Goal: Task Accomplishment & Management: Complete application form

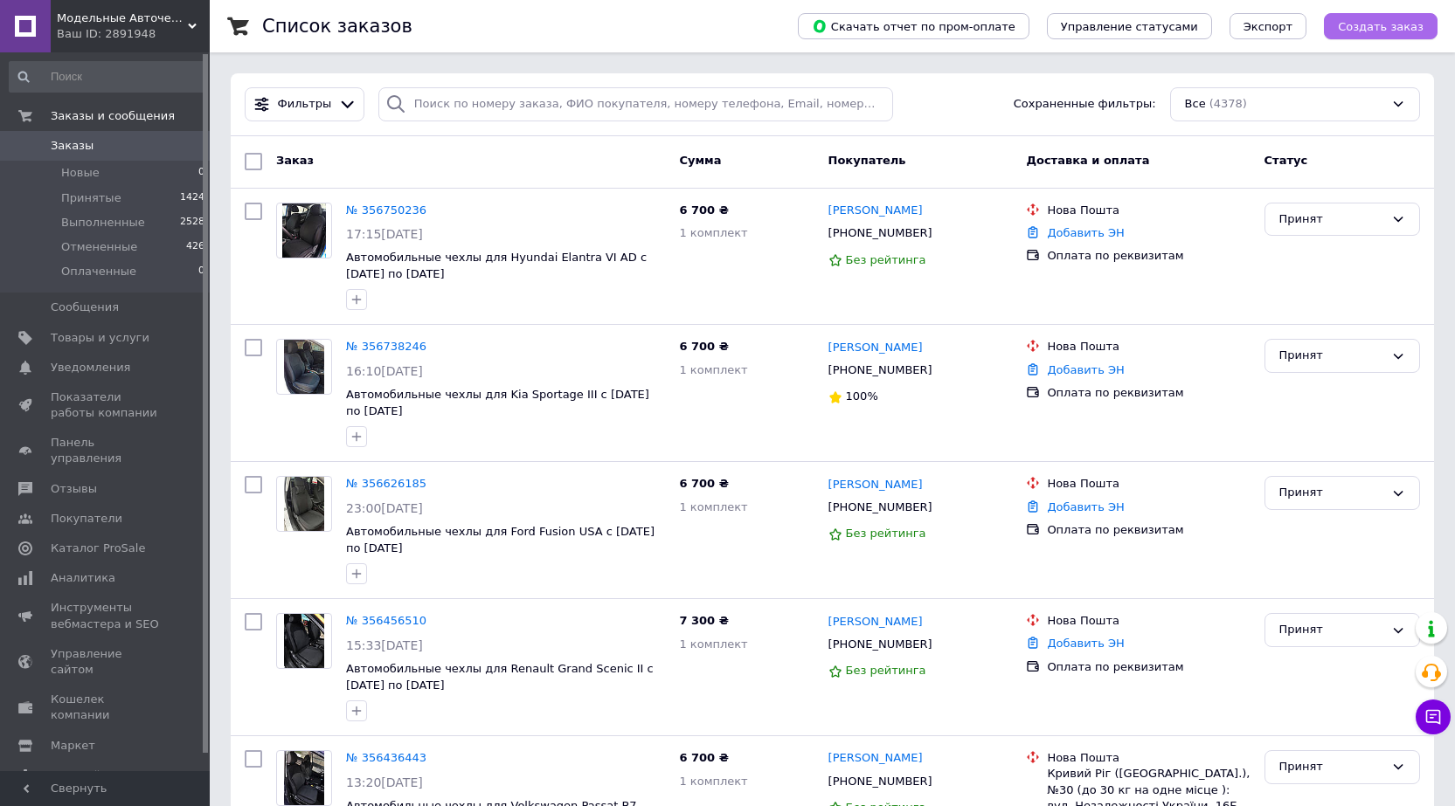
click at [1377, 28] on span "Создать заказ" at bounding box center [1381, 26] width 86 height 13
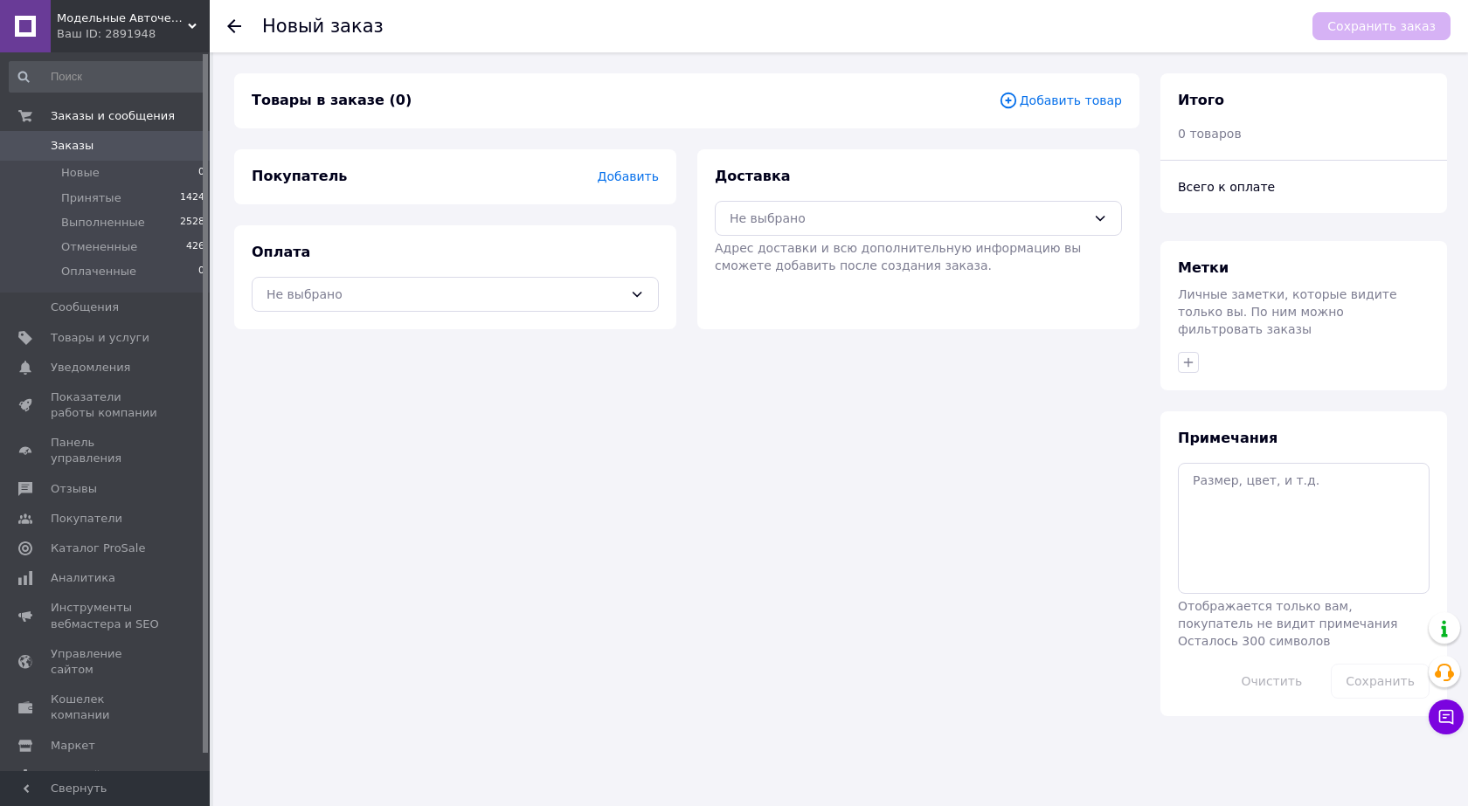
click at [1072, 103] on span "Добавить товар" at bounding box center [1060, 100] width 123 height 19
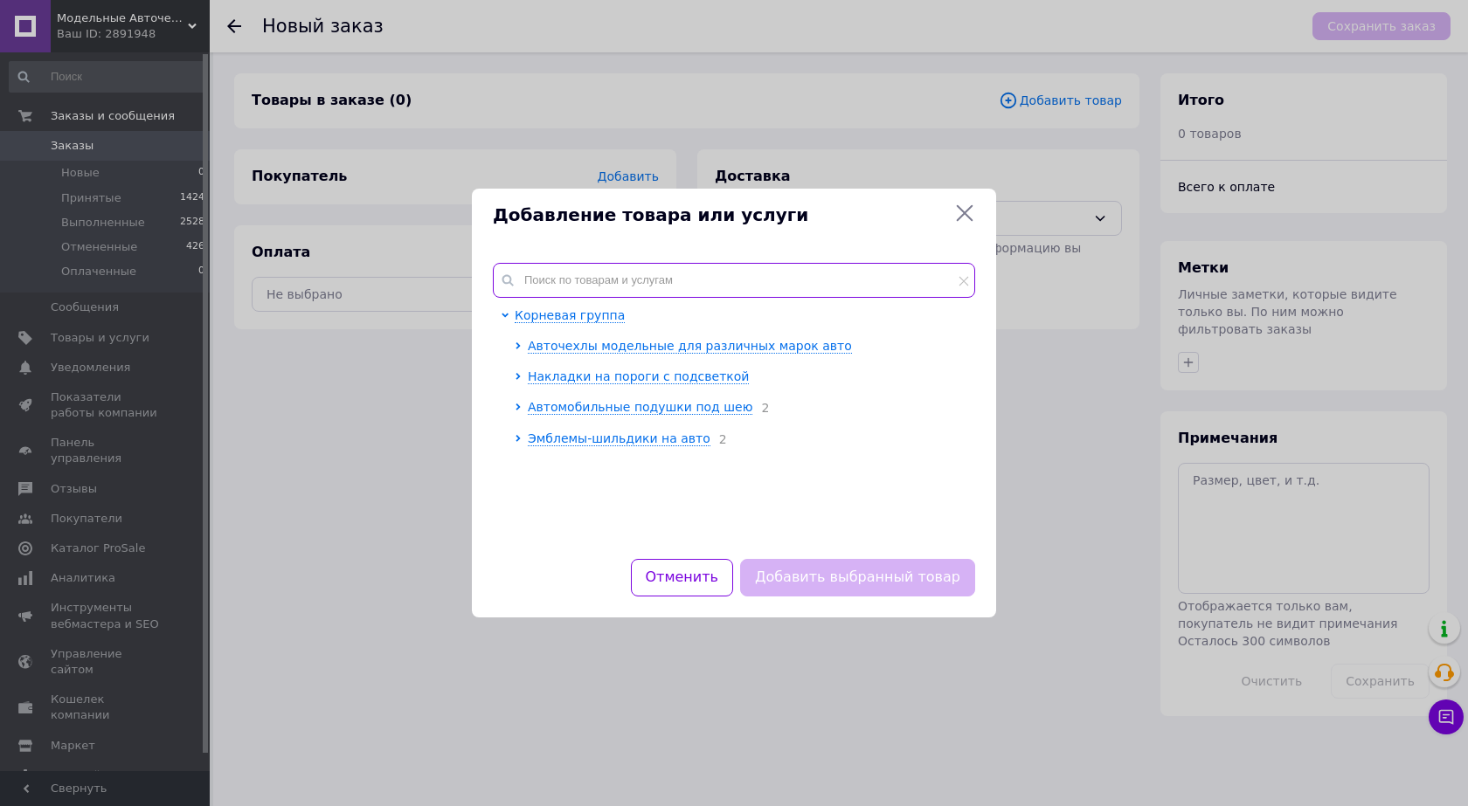
click at [638, 280] on input "text" at bounding box center [734, 280] width 482 height 35
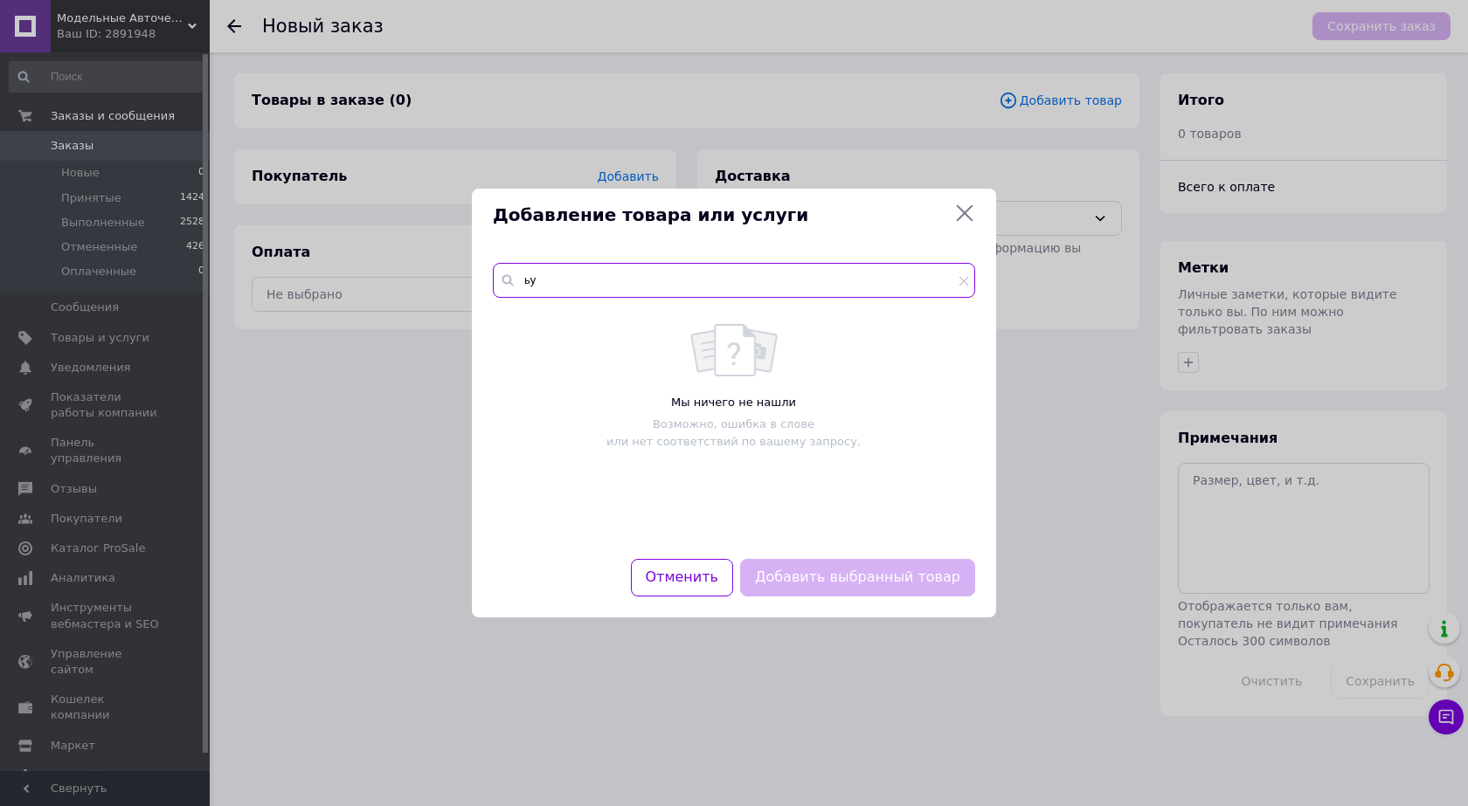
type input "ь"
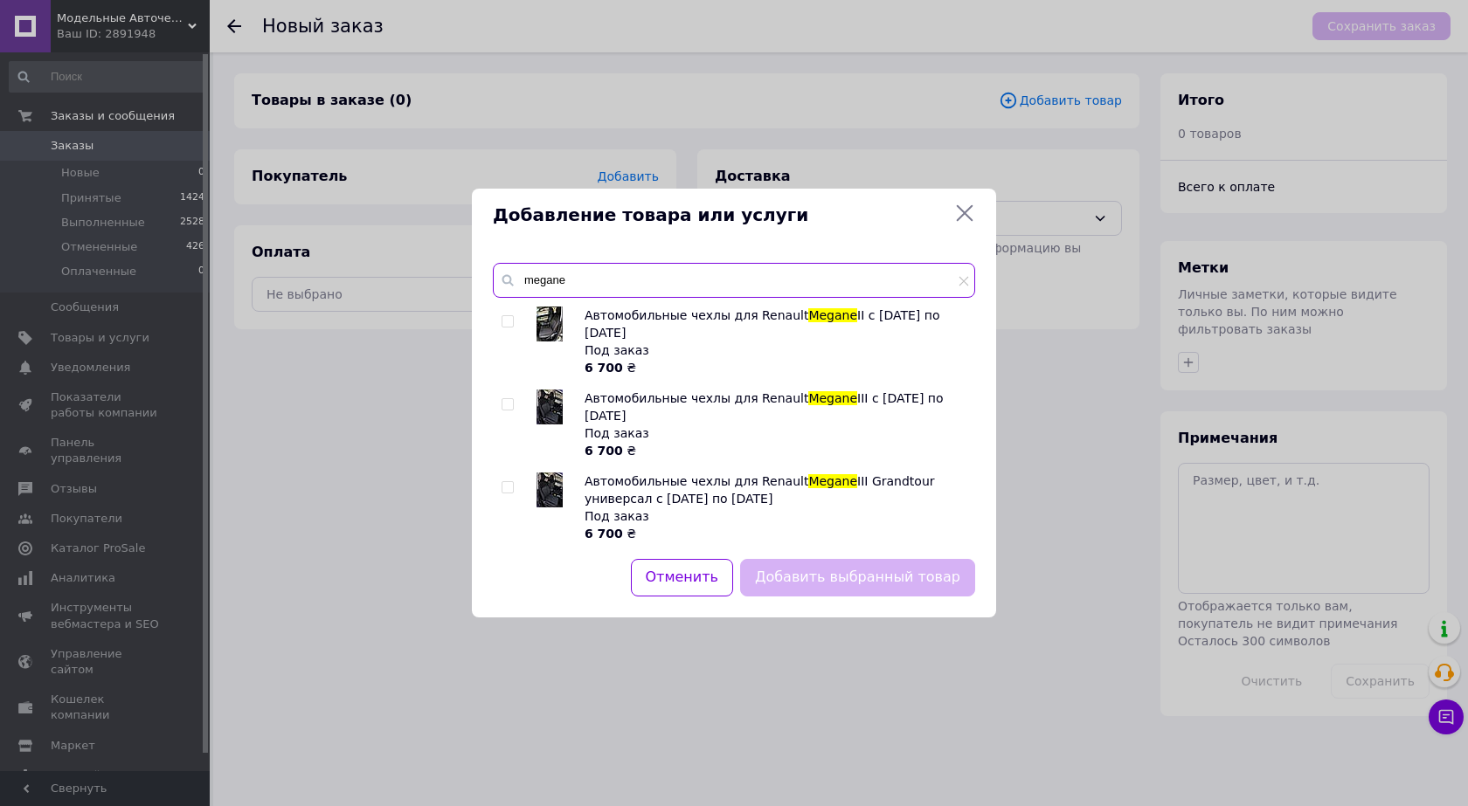
type input "megane"
click at [507, 399] on input "checkbox" at bounding box center [506, 404] width 11 height 11
checkbox input "true"
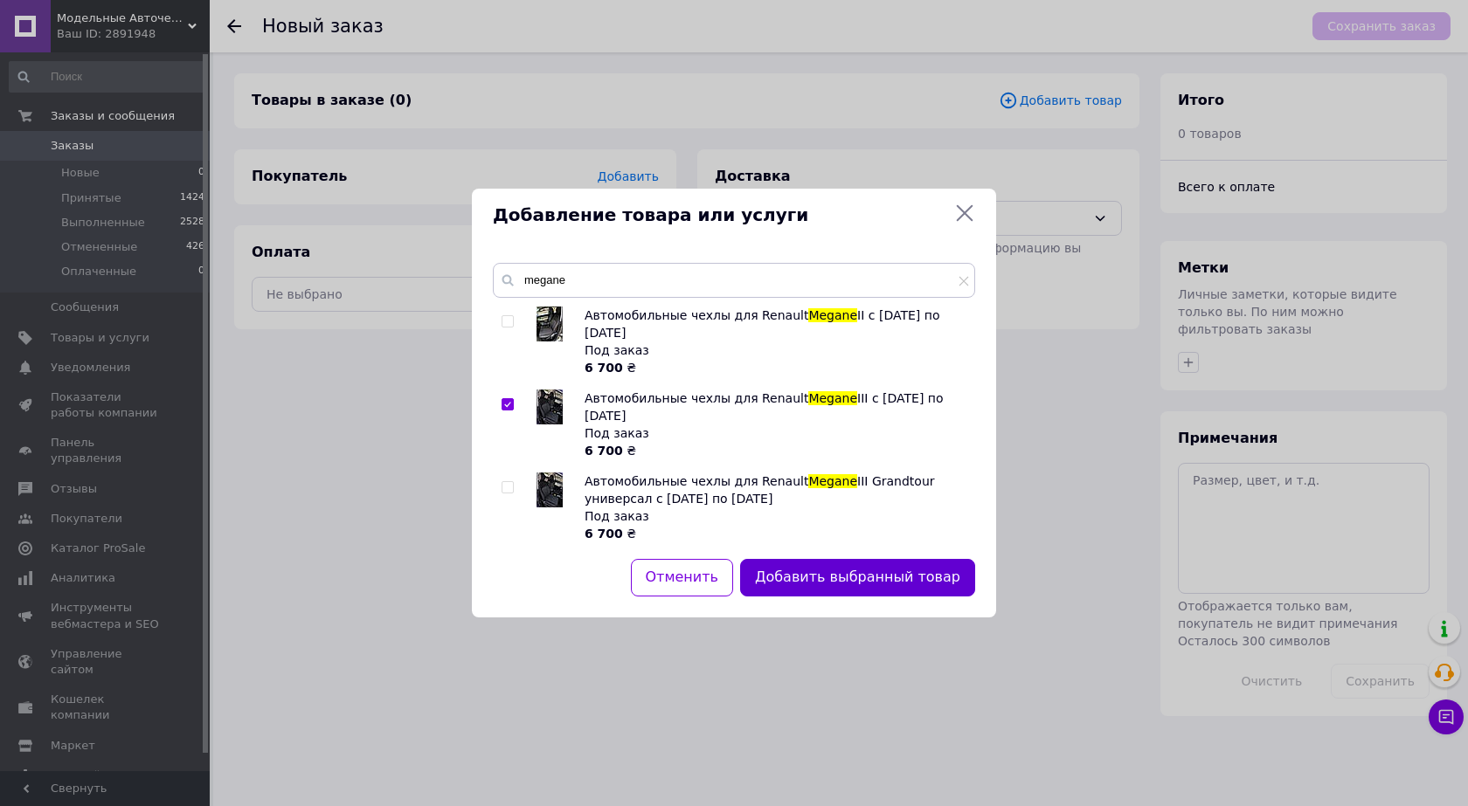
click at [910, 582] on button "Добавить выбранный товар" at bounding box center [857, 578] width 235 height 38
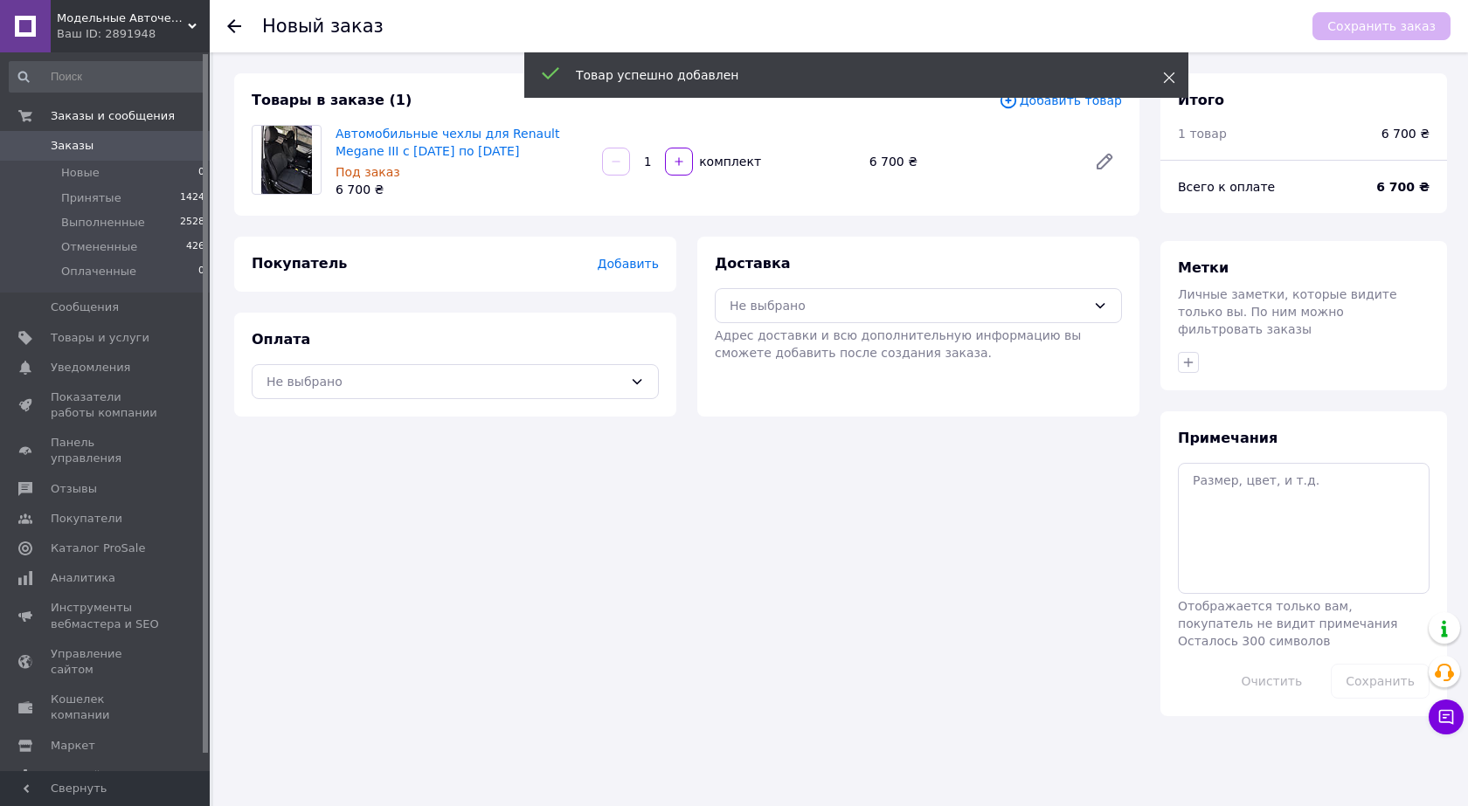
click at [1169, 74] on icon at bounding box center [1169, 78] width 12 height 12
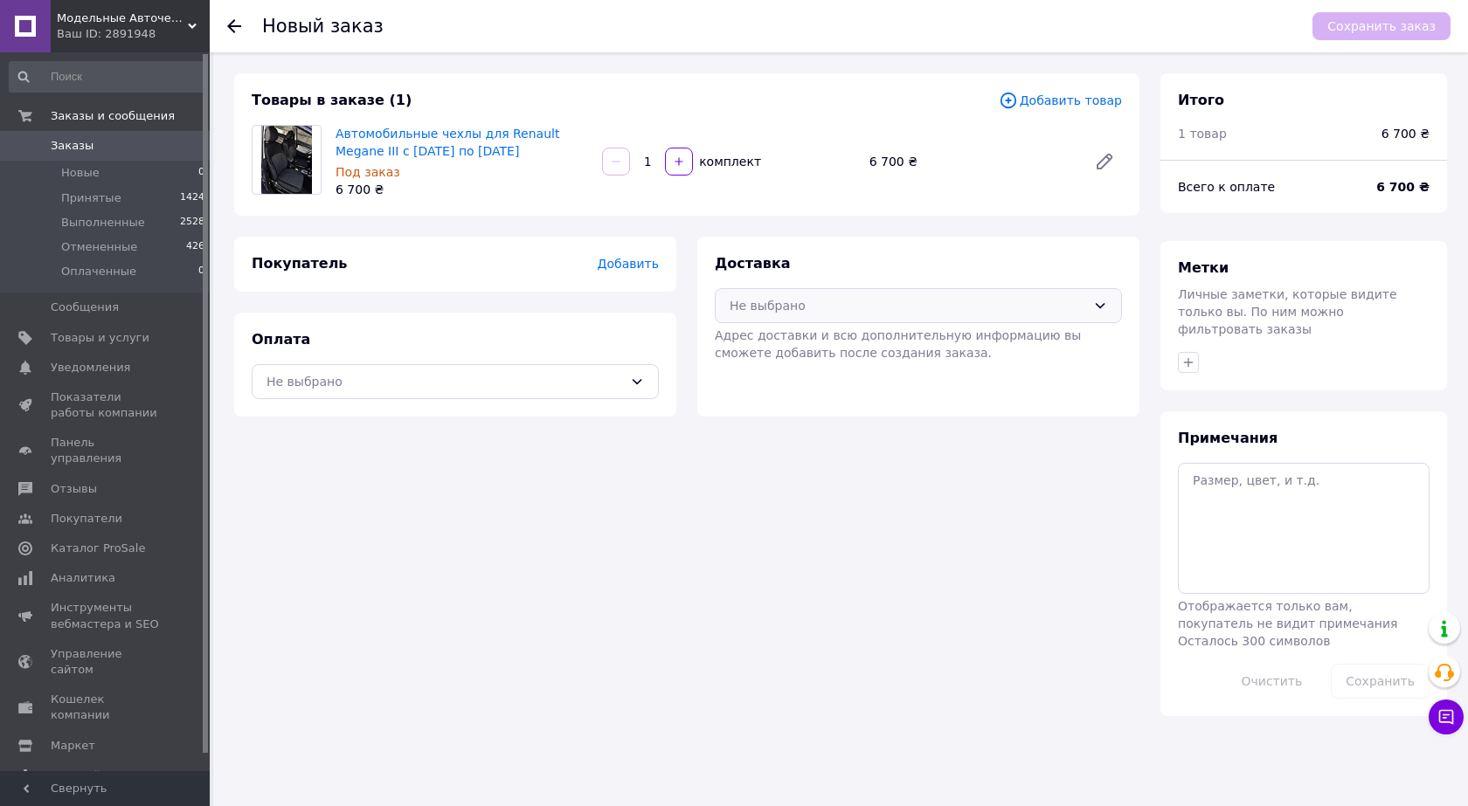
click at [853, 313] on div "Не выбрано" at bounding box center [908, 305] width 356 height 19
click at [832, 376] on span "Нова Пошта (платная)" at bounding box center [931, 376] width 351 height 17
click at [647, 266] on span "Добавить" at bounding box center [628, 264] width 61 height 14
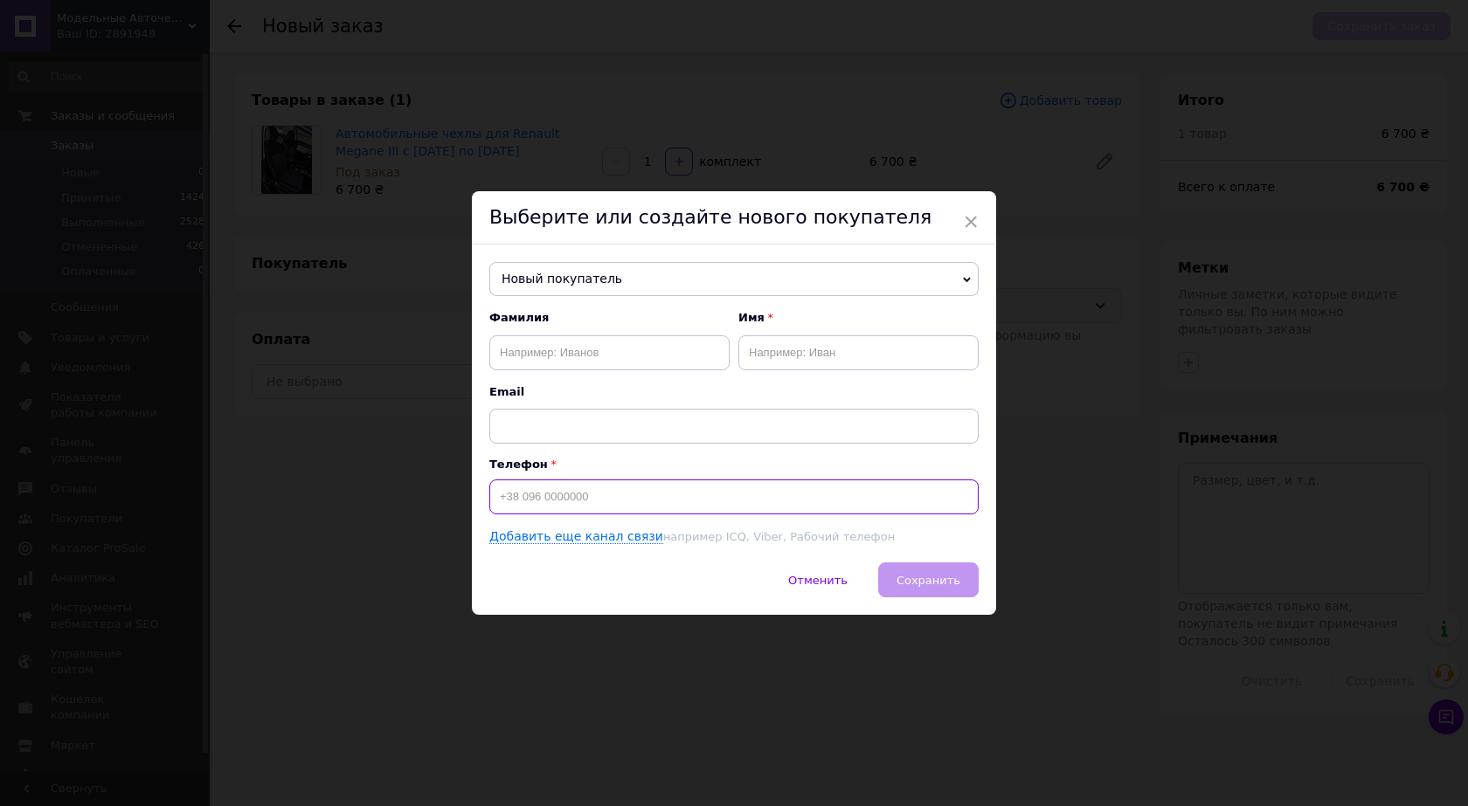
click at [553, 501] on input at bounding box center [733, 497] width 489 height 35
paste input "[PHONE_NUMBER]"
type input "[PHONE_NUMBER]"
click at [775, 356] on input "text" at bounding box center [858, 352] width 240 height 35
type input "J"
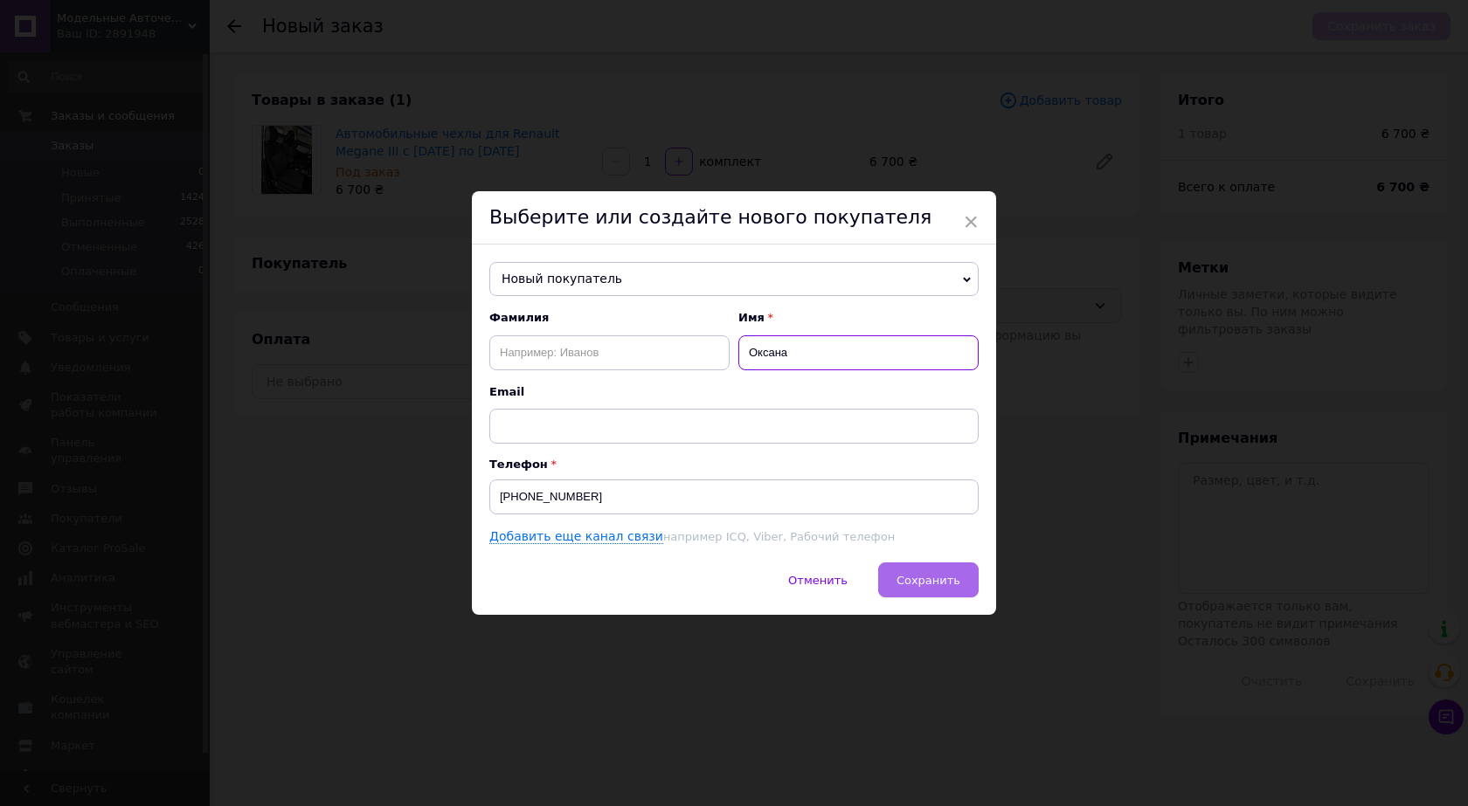
type input "Оксана"
click at [944, 581] on span "Сохранить" at bounding box center [928, 580] width 64 height 13
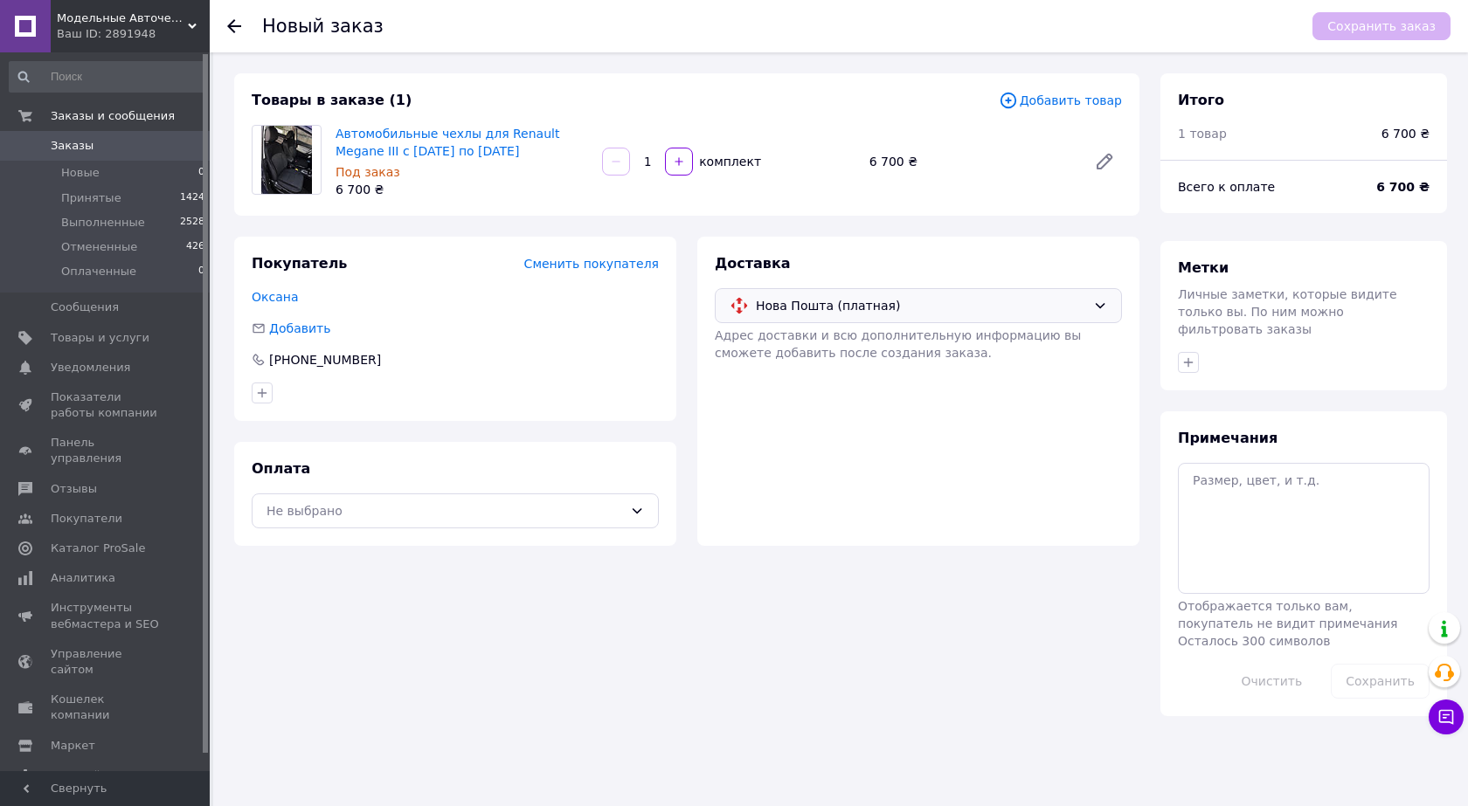
click at [808, 439] on div "Доставка Нова Пошта (платная) [PERSON_NAME] доставки и всю дополнительную инфор…" at bounding box center [918, 391] width 442 height 309
click at [537, 506] on div "Не выбрано" at bounding box center [444, 510] width 356 height 19
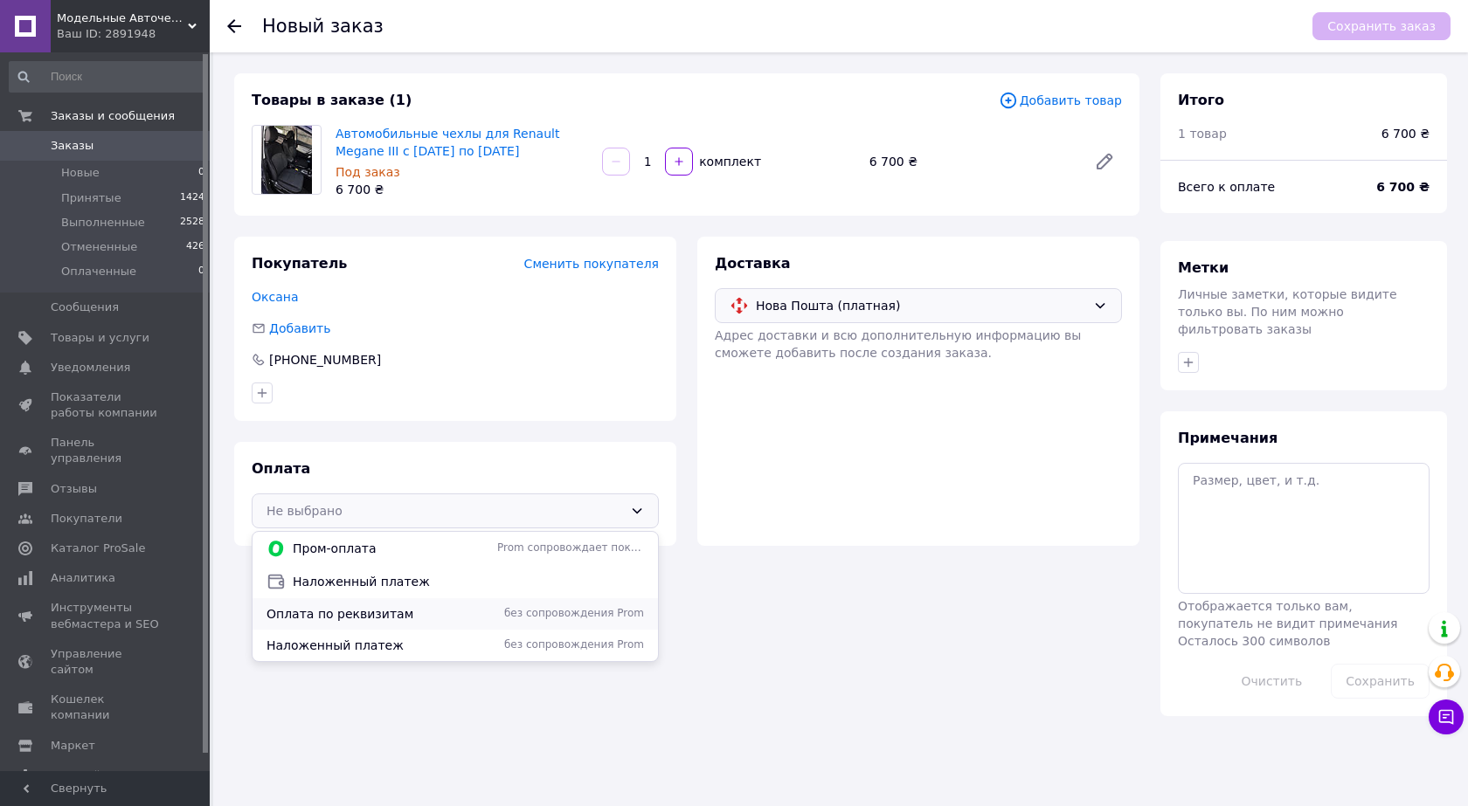
click at [384, 609] on span "Оплата по реквизитам" at bounding box center [378, 613] width 224 height 17
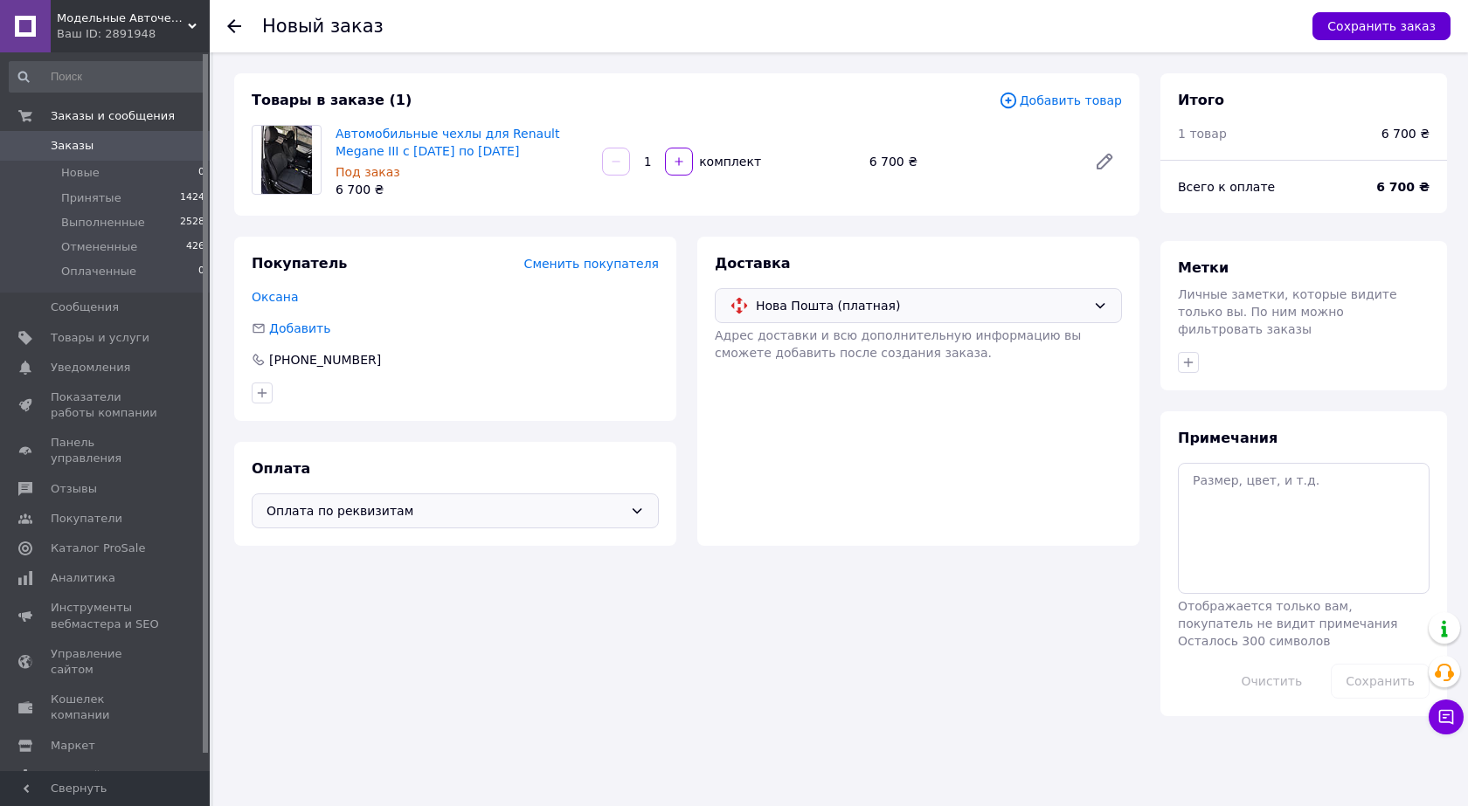
click at [1384, 32] on button "Сохранить заказ" at bounding box center [1381, 26] width 138 height 28
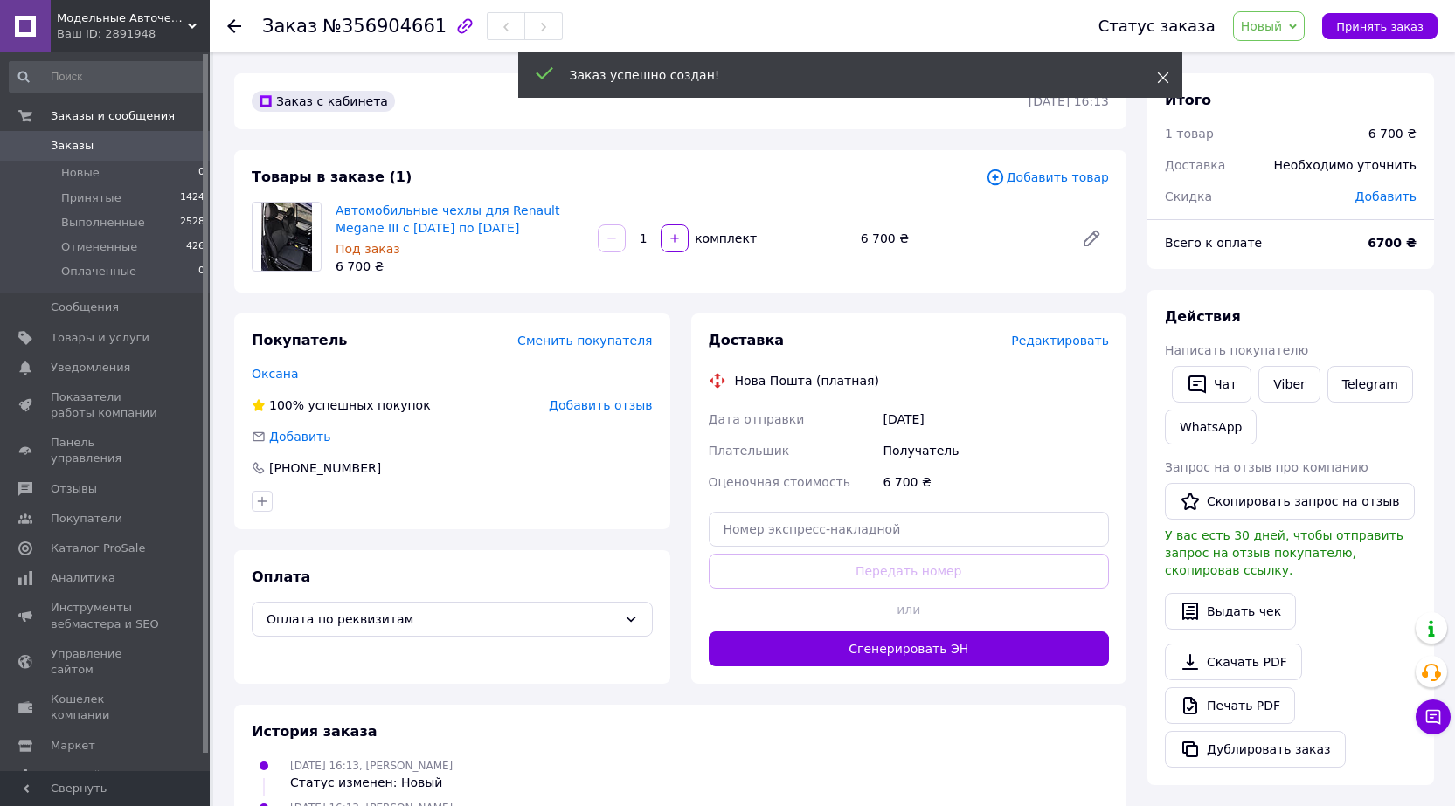
click at [1163, 78] on use at bounding box center [1162, 78] width 11 height 11
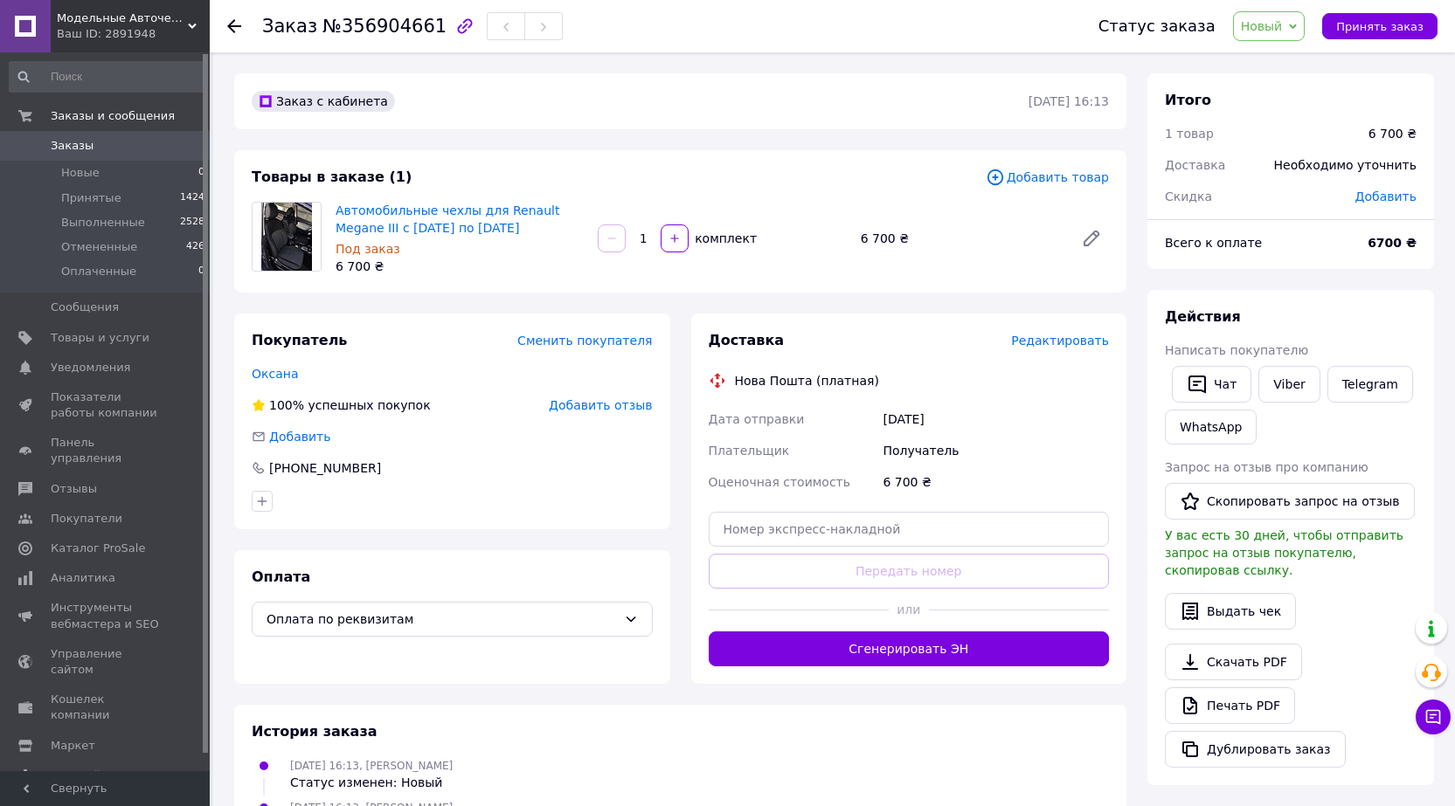
click at [1301, 33] on span "Новый" at bounding box center [1269, 26] width 73 height 30
click at [1291, 55] on li "Принят" at bounding box center [1280, 61] width 93 height 26
copy span "356904661"
drag, startPoint x: 334, startPoint y: 30, endPoint x: 422, endPoint y: 26, distance: 88.3
click at [422, 26] on span "№356904661" at bounding box center [384, 26] width 124 height 21
